Goal: Information Seeking & Learning: Learn about a topic

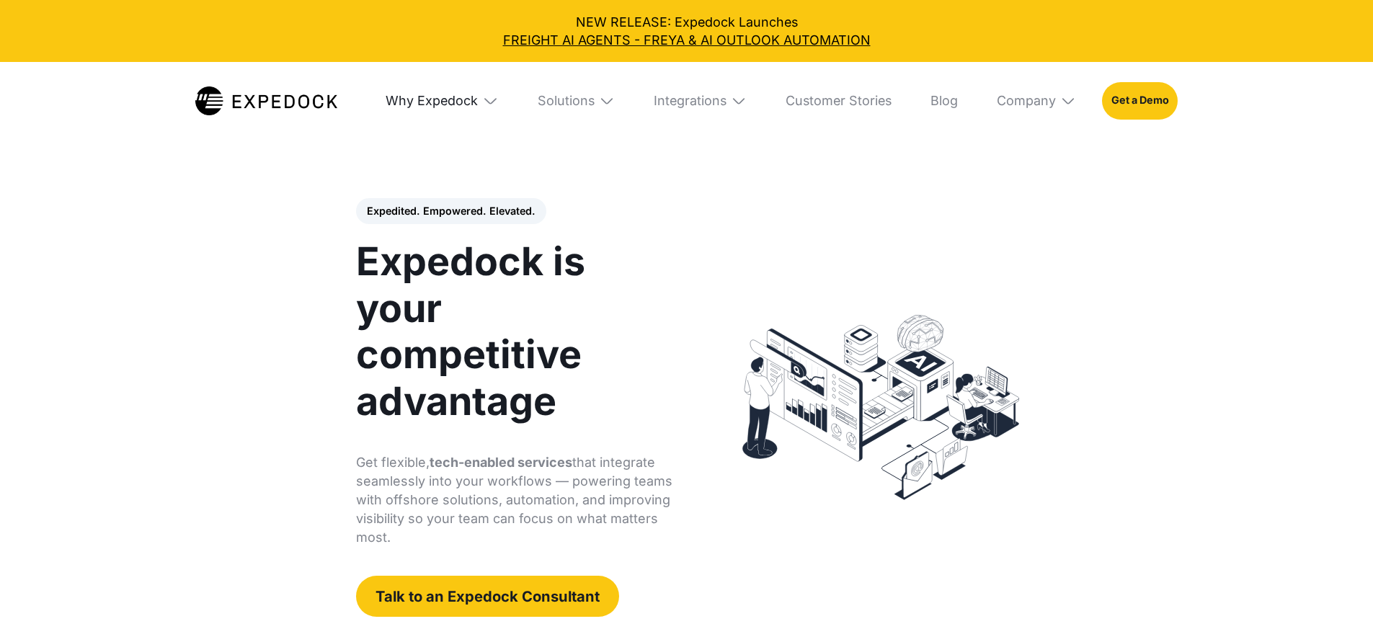
click at [442, 96] on div "Why Expedock" at bounding box center [431, 101] width 92 height 16
select select
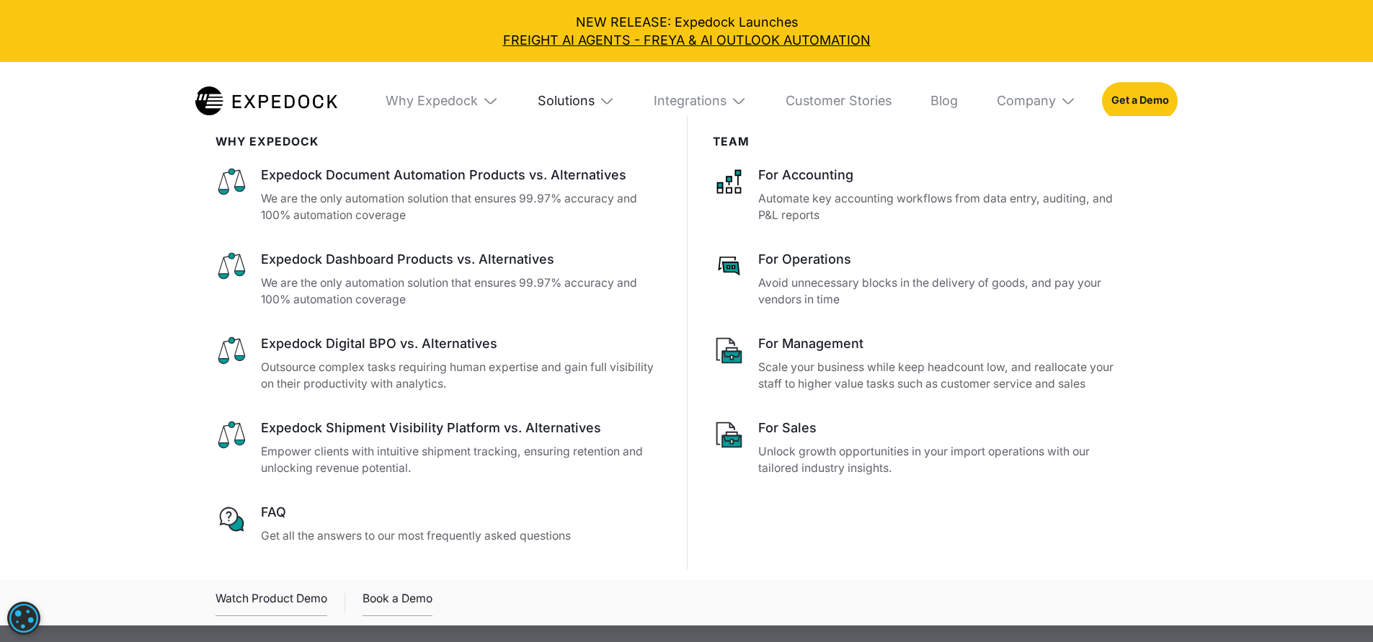
click at [567, 107] on div "Solutions" at bounding box center [566, 101] width 57 height 16
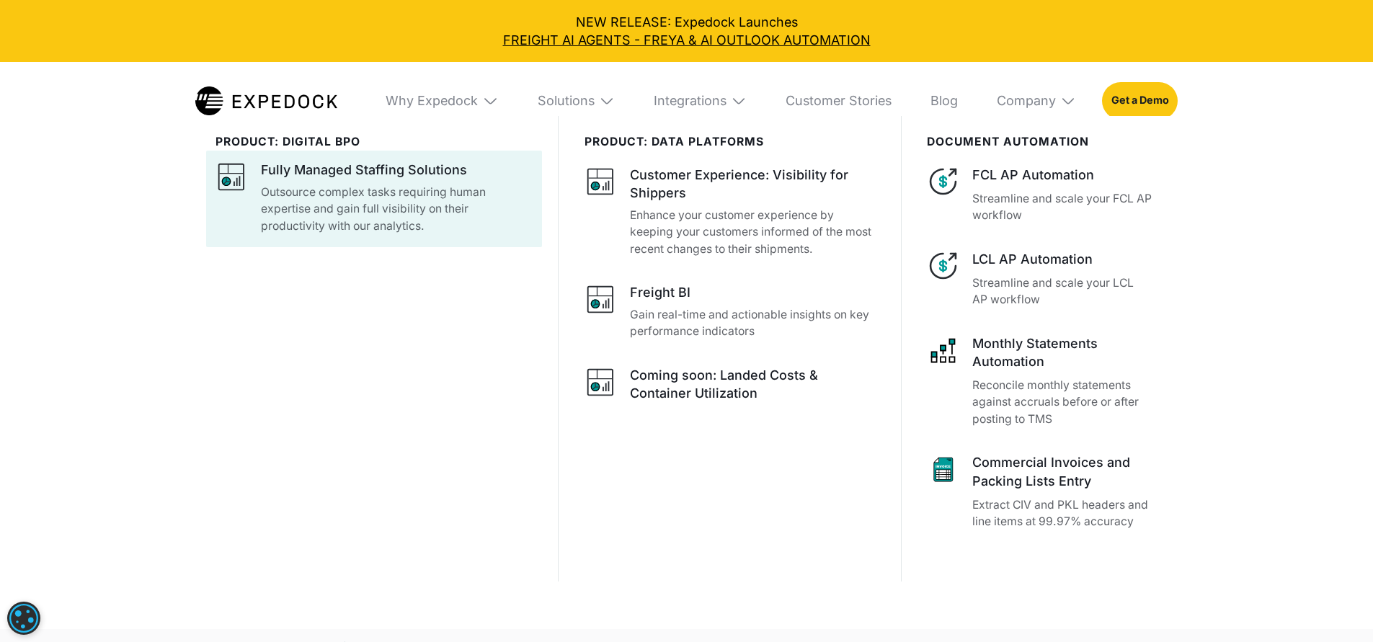
click at [378, 193] on p "Outsource complex tasks requiring human expertise and gain full visibility on t…" at bounding box center [397, 209] width 272 height 51
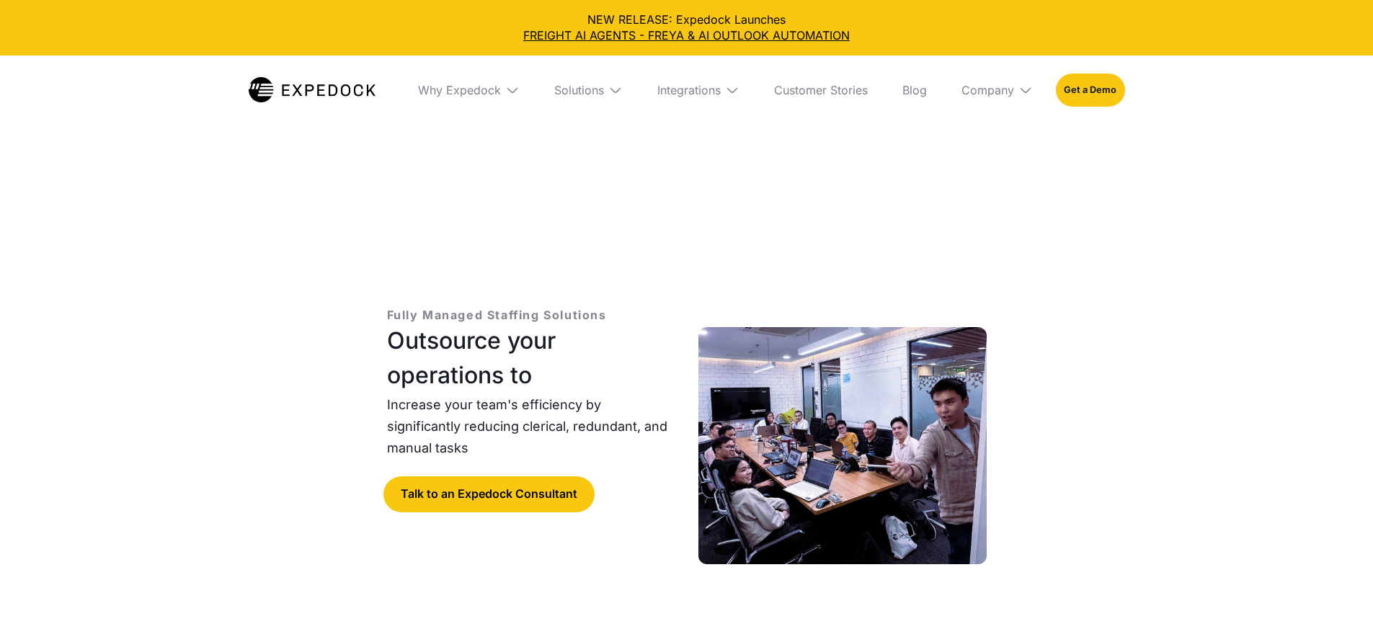
select select
click at [584, 83] on div "Solutions" at bounding box center [579, 90] width 50 height 14
